Goal: Task Accomplishment & Management: Manage account settings

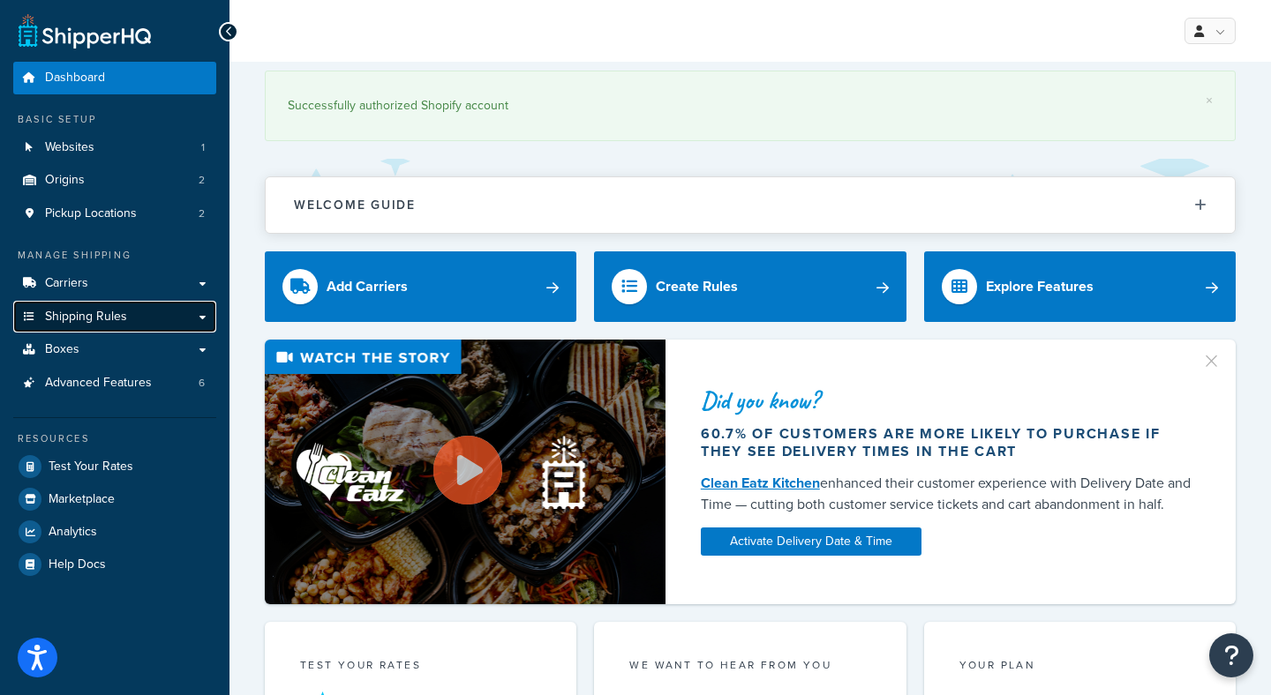
click at [147, 311] on link "Shipping Rules" at bounding box center [114, 317] width 203 height 33
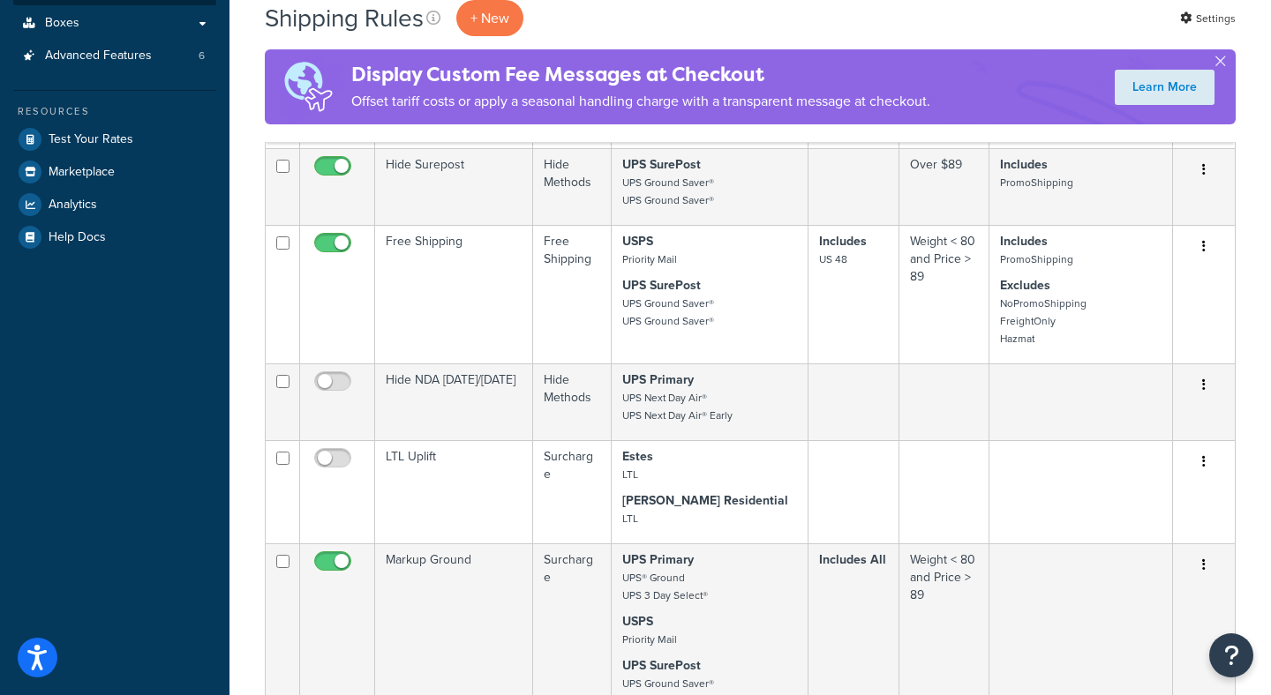
scroll to position [464, 0]
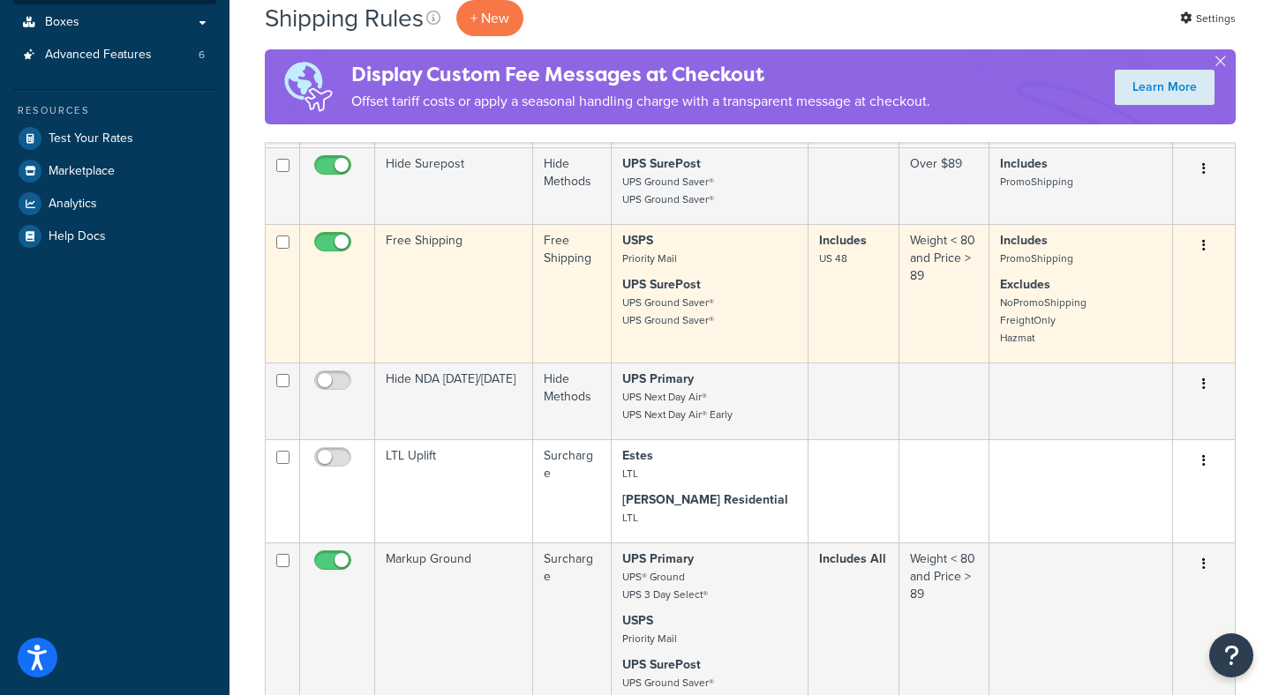
click at [455, 349] on td "Free Shipping" at bounding box center [454, 293] width 158 height 139
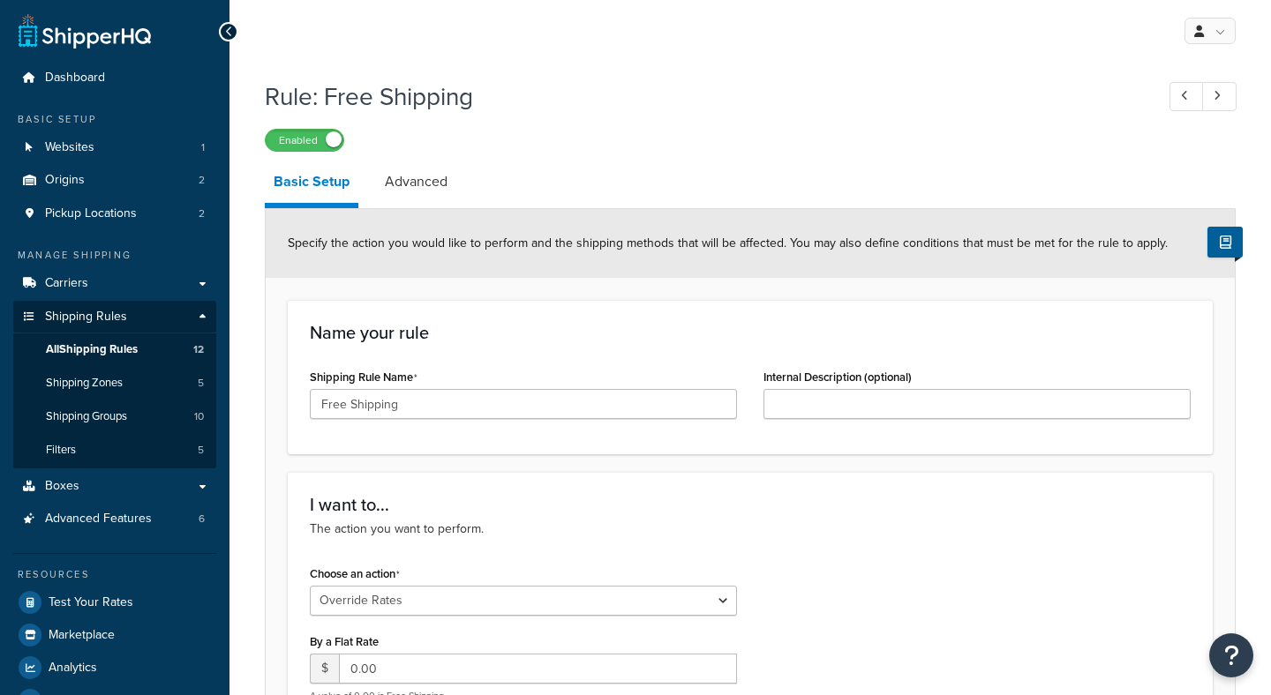
select select "OVERRIDE"
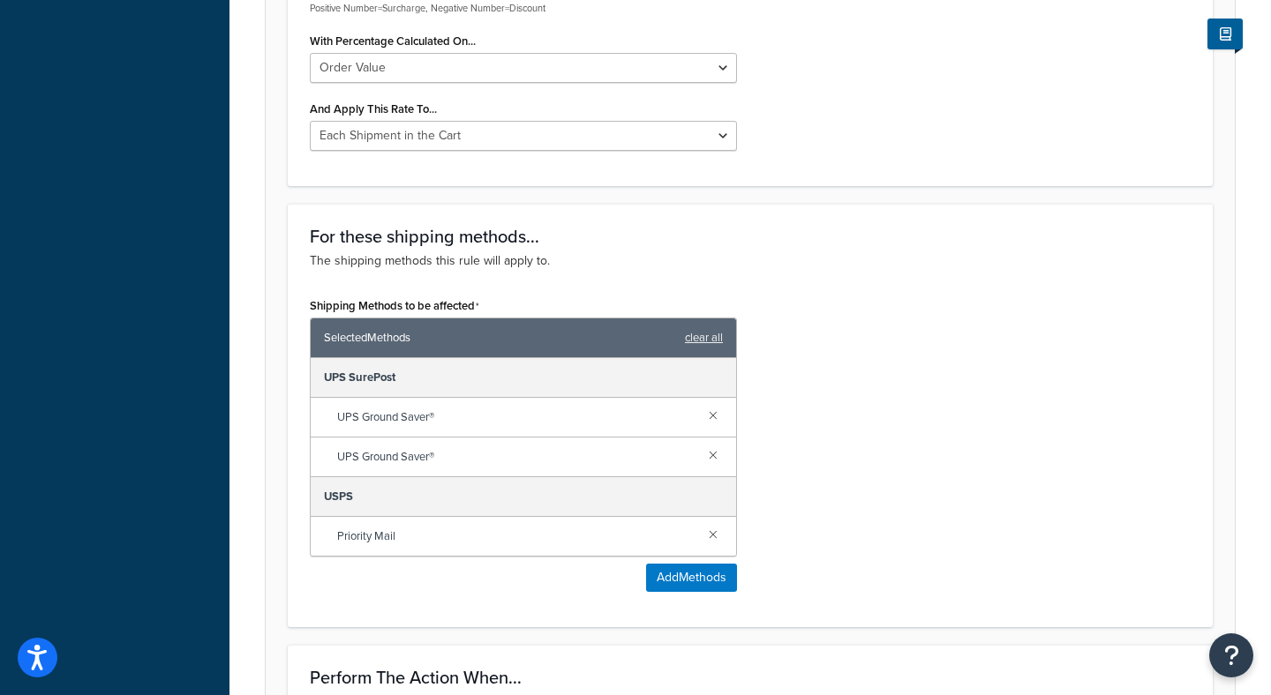
scroll to position [773, 0]
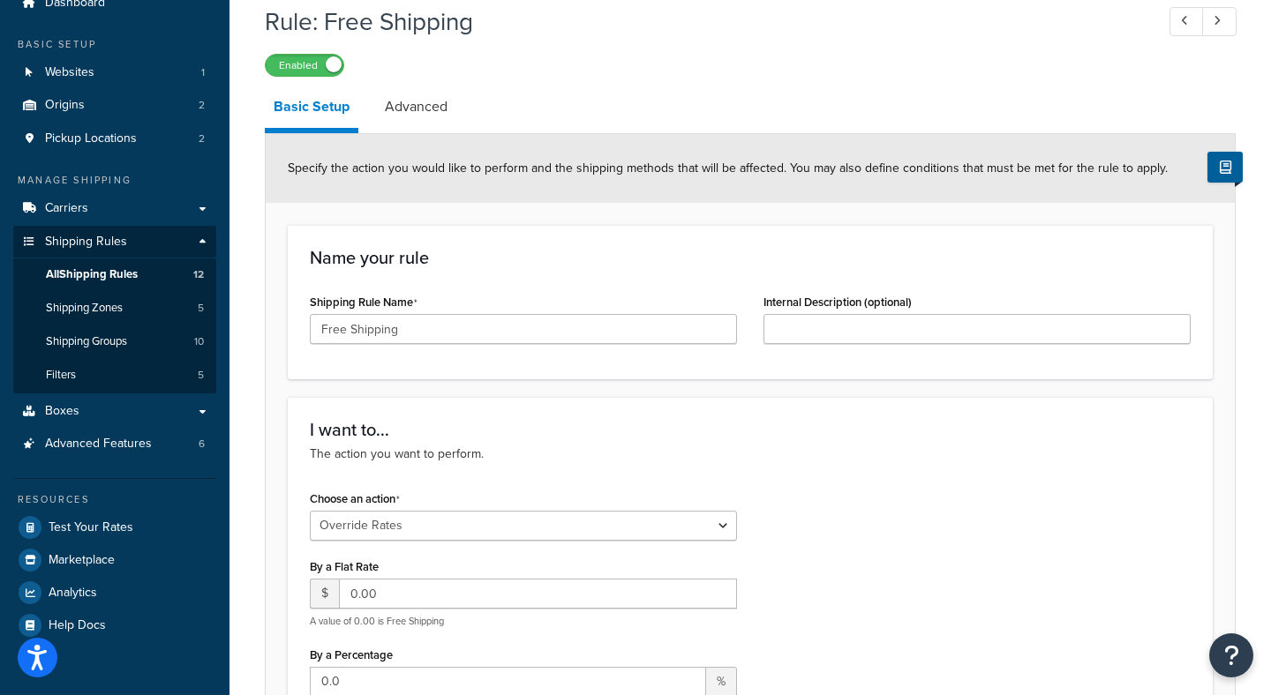
scroll to position [83, 0]
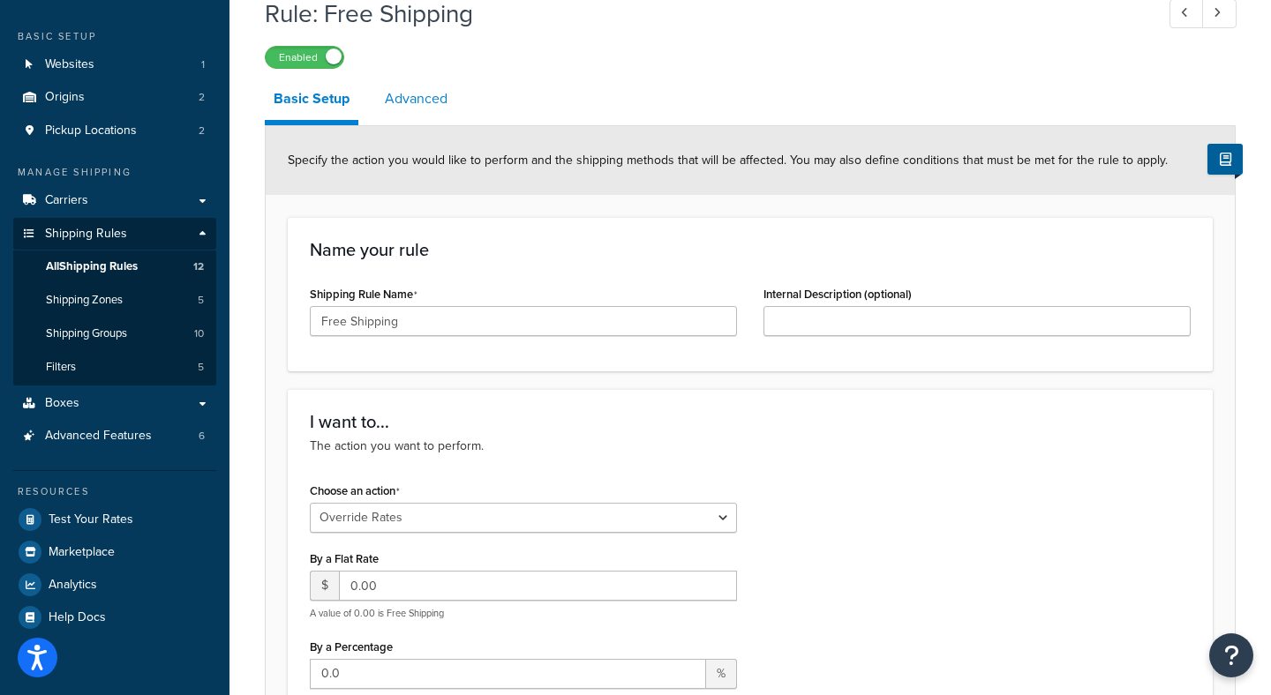
click at [430, 111] on link "Advanced" at bounding box center [416, 99] width 80 height 42
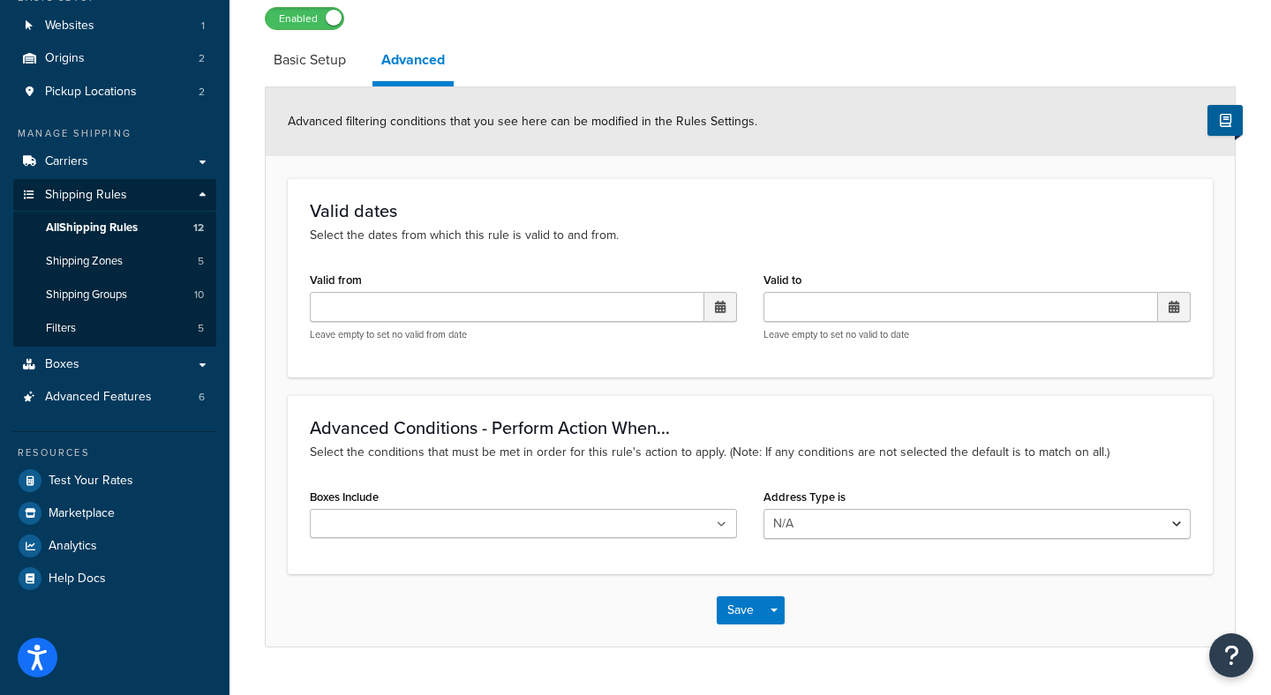
scroll to position [162, 0]
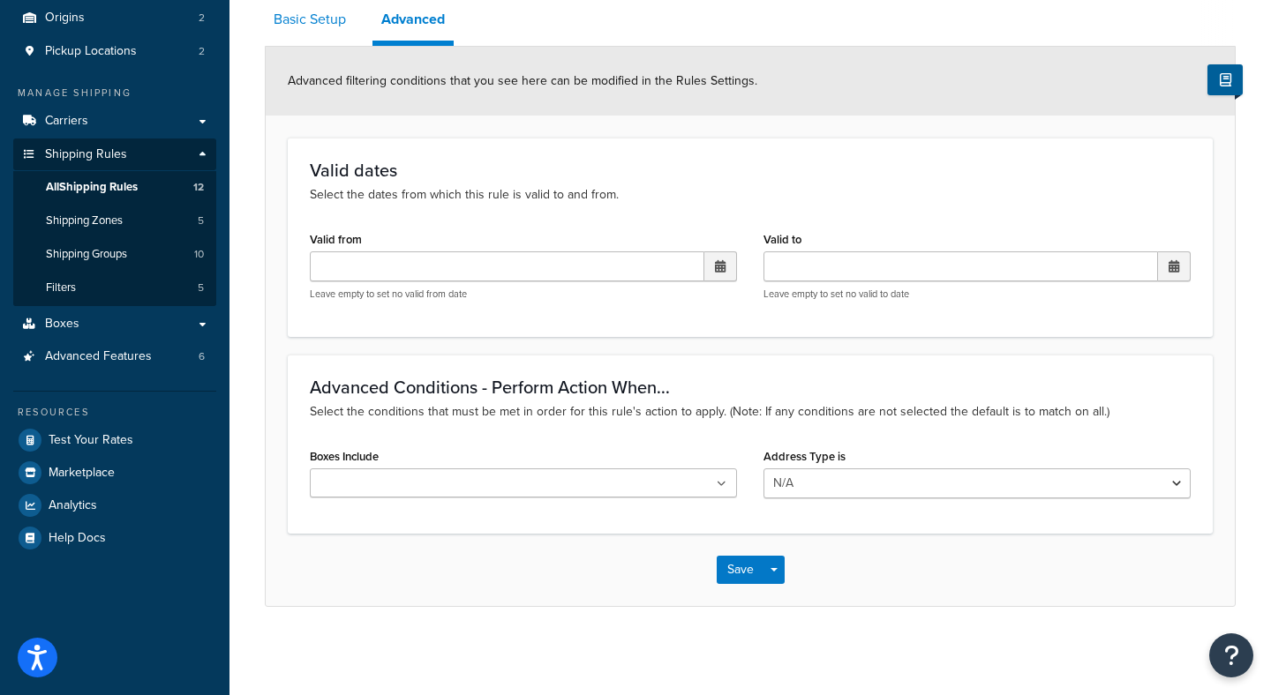
click at [323, 23] on link "Basic Setup" at bounding box center [310, 19] width 90 height 42
select select "OVERRIDE"
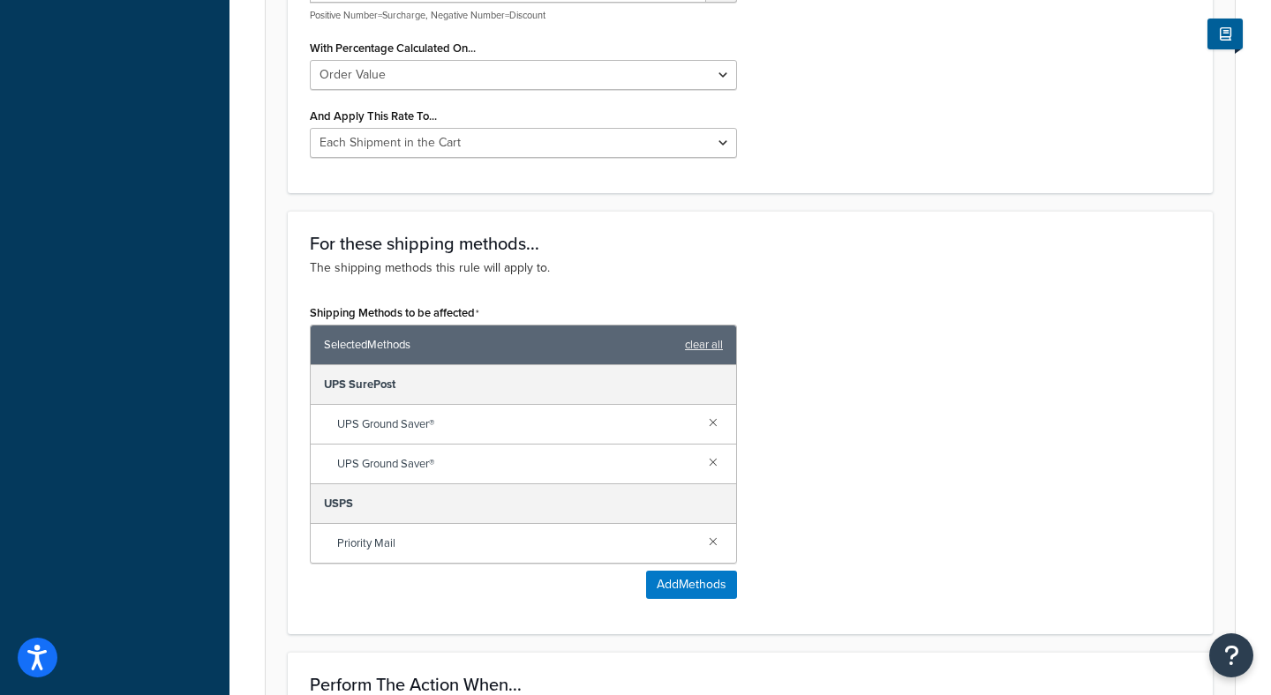
scroll to position [780, 0]
